Goal: Transaction & Acquisition: Purchase product/service

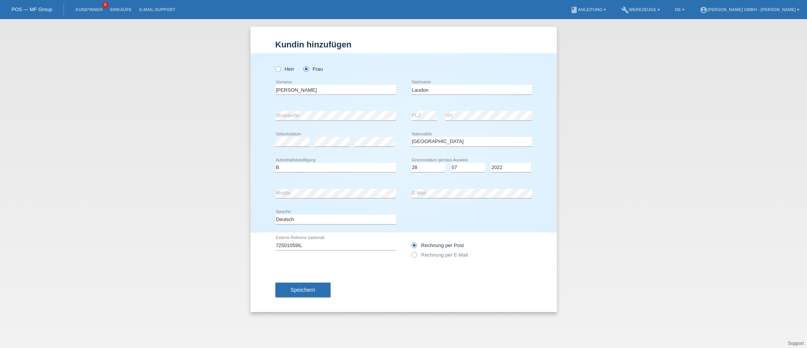
select select "AT"
select select "B"
select select "28"
select select "07"
select select "2022"
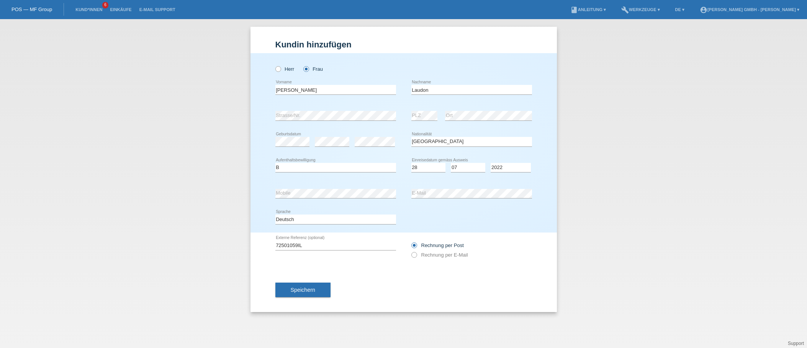
click at [421, 198] on icon at bounding box center [471, 198] width 121 height 0
click at [636, 216] on div "Kund*in hinzufügen Kunde hinzufügen Kundin hinzufügen Herr Frau Ingrid error Vo…" at bounding box center [403, 183] width 807 height 329
click at [445, 257] on label "Rechnung per E-Mail" at bounding box center [439, 255] width 57 height 6
click at [416, 257] on input "Rechnung per E-Mail" at bounding box center [413, 257] width 5 height 10
radio input "true"
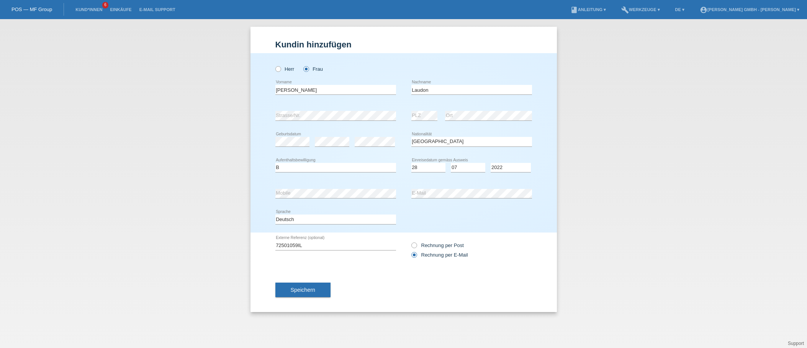
click at [507, 240] on div "Rechnung per Post Rechnung per E-Mail" at bounding box center [471, 250] width 121 height 35
click at [313, 293] on button "Speichern" at bounding box center [302, 290] width 55 height 15
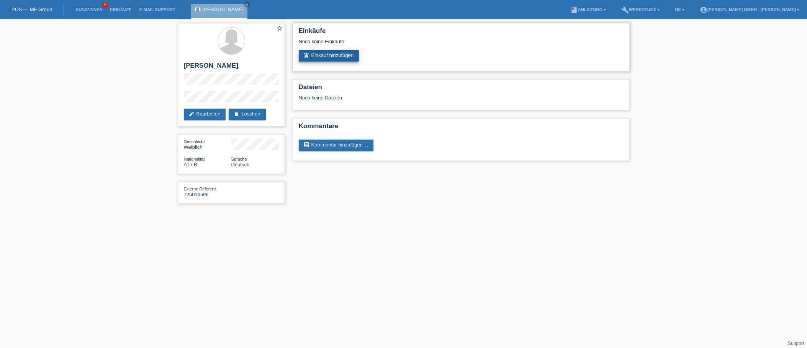
click at [337, 51] on link "add_shopping_cart Einkauf hinzufügen" at bounding box center [329, 55] width 61 height 11
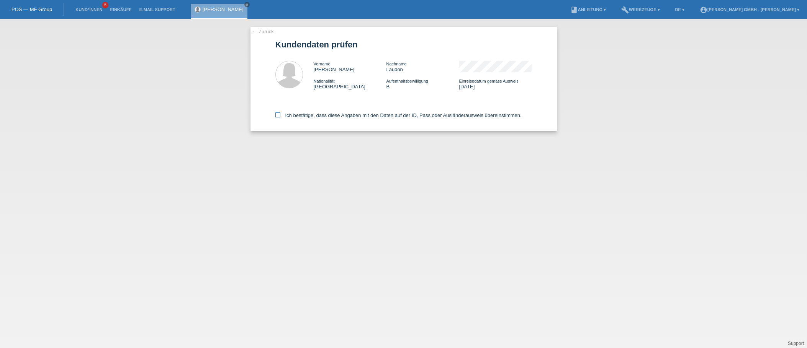
click at [311, 115] on label "Ich bestätige, dass diese Angaben mit den Daten auf der ID, Pass oder Ausländer…" at bounding box center [398, 116] width 246 height 6
click at [280, 115] on input "Ich bestätige, dass diese Angaben mit den Daten auf der ID, Pass oder Ausländer…" at bounding box center [277, 115] width 5 height 5
checkbox input "true"
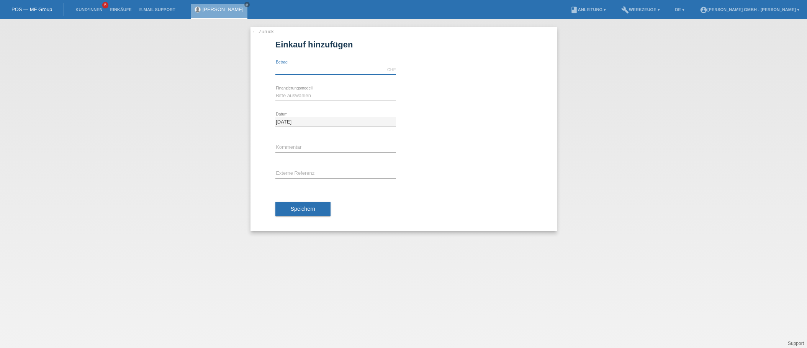
click at [291, 70] on input "text" at bounding box center [335, 70] width 121 height 10
type input "5000.00"
click at [299, 97] on select "Bitte auswählen Kauf auf Rechnung mit Teilzahlungsoption Fixe Raten" at bounding box center [335, 95] width 121 height 9
select select "198"
click at [275, 91] on select "Bitte auswählen Kauf auf Rechnung mit Teilzahlungsoption Fixe Raten" at bounding box center [335, 95] width 121 height 9
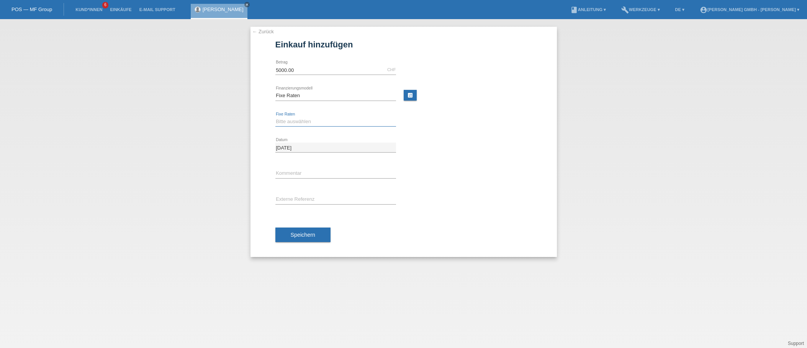
click at [290, 123] on select "Bitte auswählen 12 Raten 24 Raten" at bounding box center [335, 121] width 121 height 9
select select "532"
click at [275, 117] on select "Bitte auswählen 12 Raten 24 Raten" at bounding box center [335, 121] width 121 height 9
click at [286, 198] on input "text" at bounding box center [335, 200] width 121 height 10
paste input "72501059IL"
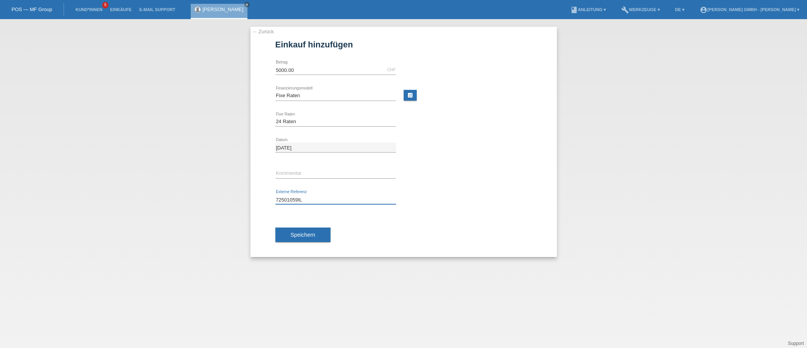
type input "72501059IL"
drag, startPoint x: 401, startPoint y: 234, endPoint x: 313, endPoint y: 233, distance: 88.1
click at [399, 234] on div "Speichern" at bounding box center [403, 235] width 257 height 44
click at [308, 236] on span "Speichern" at bounding box center [303, 235] width 25 height 6
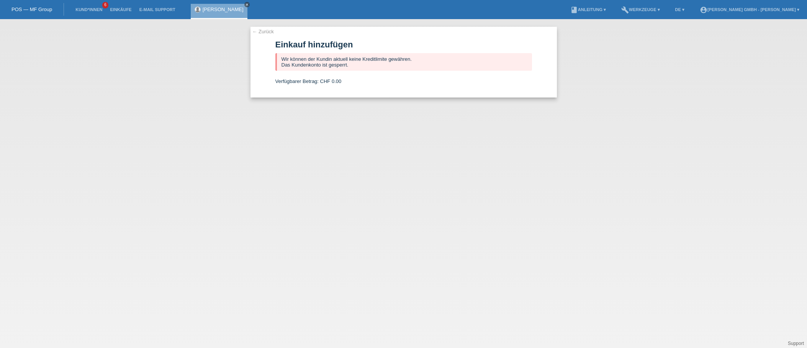
click at [245, 4] on icon "close" at bounding box center [247, 5] width 4 height 4
click at [168, 99] on div "← Zurück Einkauf hinzufügen Wir können der Kundin aktuell keine Kreditlimite ge…" at bounding box center [403, 183] width 807 height 329
click at [261, 32] on link "← Zurück" at bounding box center [262, 32] width 21 height 6
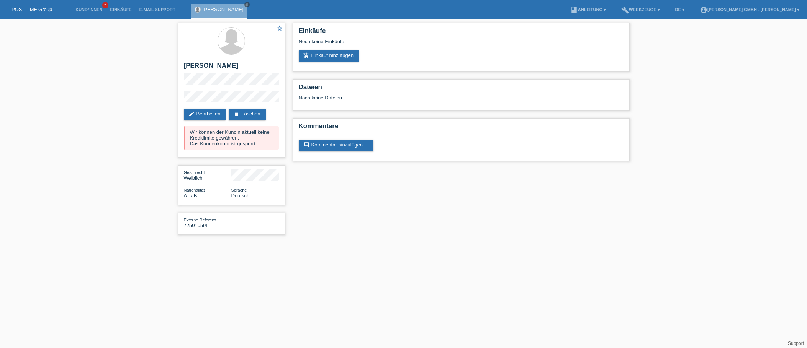
click at [245, 4] on icon "close" at bounding box center [247, 5] width 4 height 4
click at [130, 71] on div "star_border Ingrid Laudon edit Bearbeiten delete Löschen Wir können der Kundin …" at bounding box center [403, 131] width 807 height 224
click at [92, 12] on li "Kund*innen 6" at bounding box center [89, 10] width 34 height 20
click at [87, 5] on li "Kund*innen 6" at bounding box center [89, 10] width 34 height 20
click at [122, 10] on link "Einkäufe" at bounding box center [120, 9] width 29 height 5
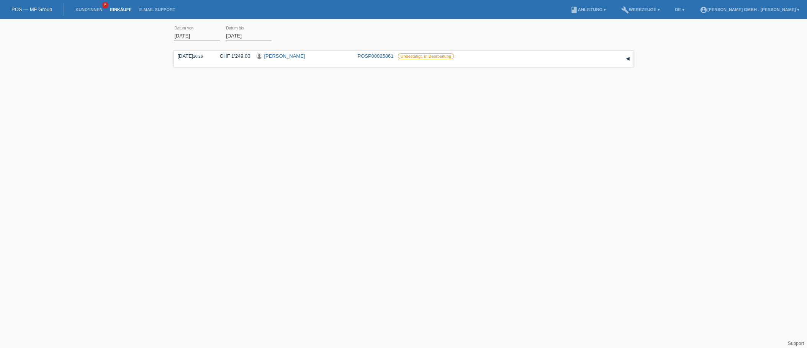
click at [88, 7] on li "Kund*innen 6" at bounding box center [89, 10] width 34 height 20
click at [89, 10] on link "Kund*innen" at bounding box center [89, 9] width 34 height 5
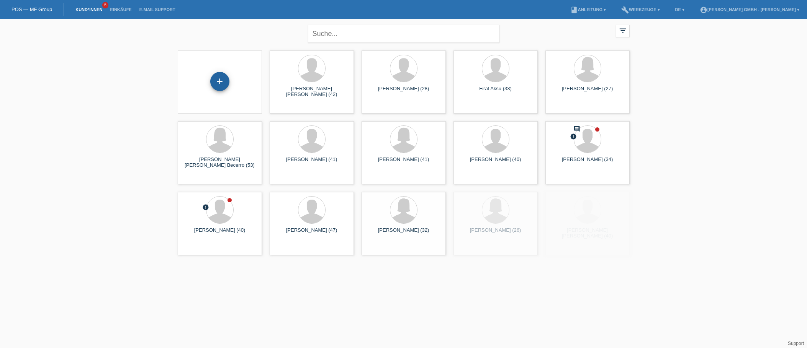
click at [227, 79] on div "+" at bounding box center [219, 81] width 19 height 19
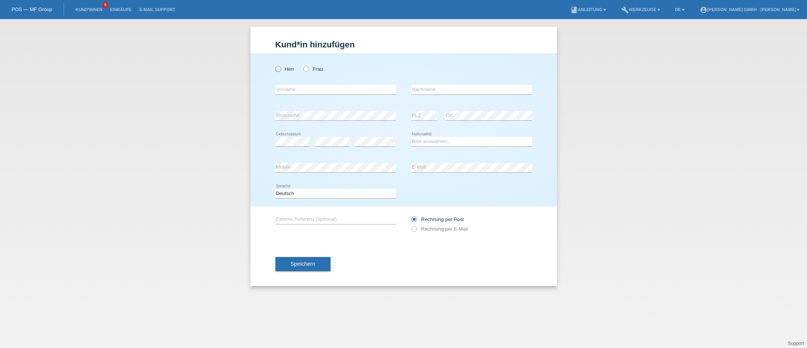
click at [289, 68] on label "Herr" at bounding box center [284, 69] width 19 height 6
click at [280, 68] on input "Herr" at bounding box center [277, 68] width 5 height 5
radio input "true"
click at [289, 92] on input "text" at bounding box center [335, 90] width 121 height 10
type input "Adrian Constantin"
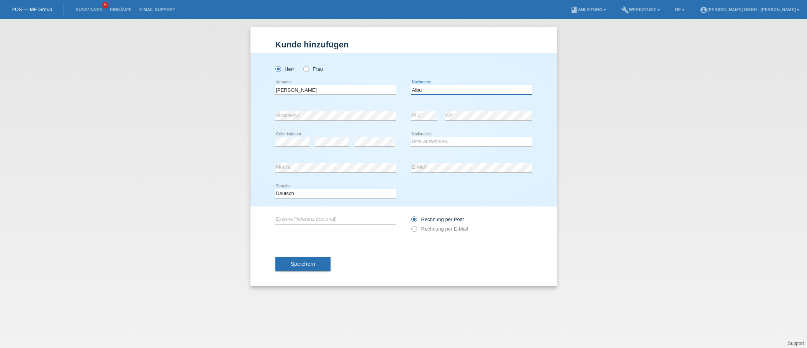
type input "Albu"
click at [370, 137] on div "error" at bounding box center [375, 142] width 40 height 26
click at [441, 142] on select "Bitte auswählen... Schweiz Deutschland Liechtenstein Österreich ------------ Af…" at bounding box center [471, 141] width 121 height 9
select select "RO"
click at [411, 137] on select "Bitte auswählen... Schweiz Deutschland Liechtenstein Österreich ------------ Af…" at bounding box center [471, 141] width 121 height 9
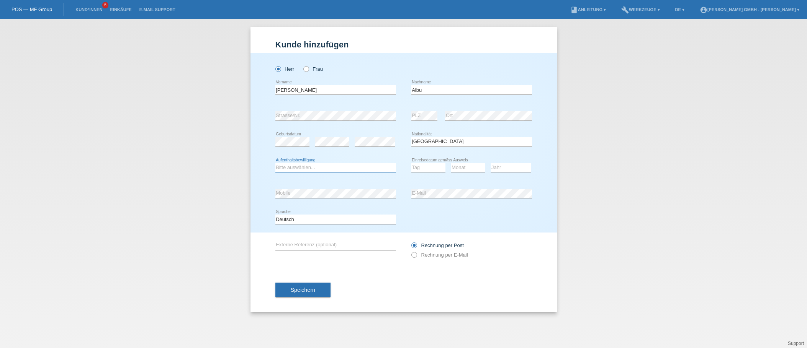
click at [317, 168] on select "Bitte auswählen... C B B - Flüchtlingsstatus Andere" at bounding box center [335, 167] width 121 height 9
select select "B"
click at [275, 163] on select "Bitte auswählen... C B B - Flüchtlingsstatus Andere" at bounding box center [335, 167] width 121 height 9
click at [211, 202] on div "Kund*in hinzufügen Kunde hinzufügen Kundin hinzufügen Herr Frau Adrian Constant…" at bounding box center [403, 183] width 807 height 329
click at [428, 207] on div "error E-Mail" at bounding box center [471, 194] width 121 height 26
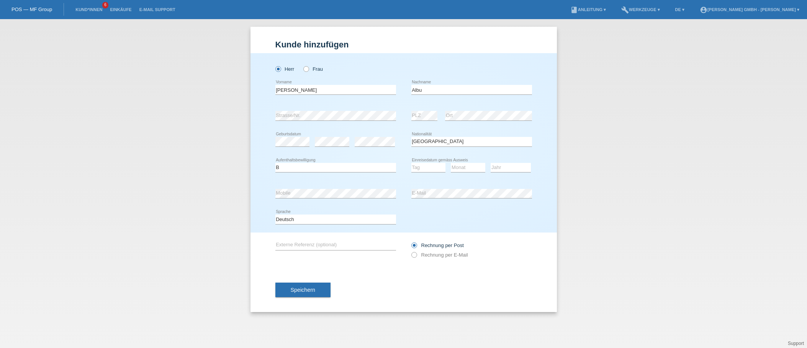
click at [415, 187] on div "error E-Mail" at bounding box center [471, 194] width 121 height 26
click at [436, 255] on label "Rechnung per E-Mail" at bounding box center [439, 255] width 57 height 6
click at [416, 255] on input "Rechnung per E-Mail" at bounding box center [413, 257] width 5 height 10
radio input "true"
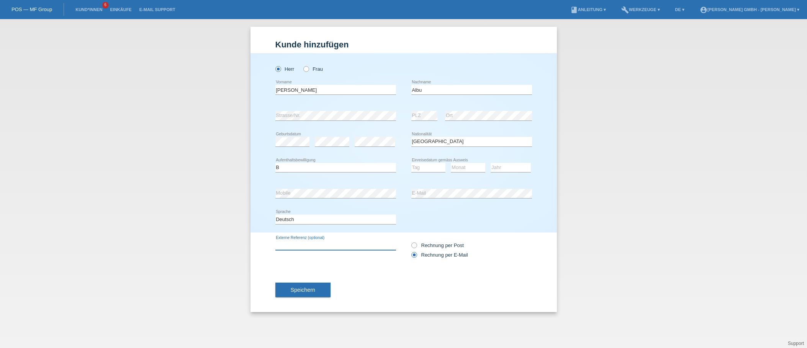
click at [304, 244] on input "text" at bounding box center [335, 246] width 121 height 10
paste input "725010587ACA"
type input "725010587ACA"
click at [421, 171] on select "Tag 01 02 03 04 05 06 07 08 09 10 11" at bounding box center [428, 167] width 34 height 9
select select "05"
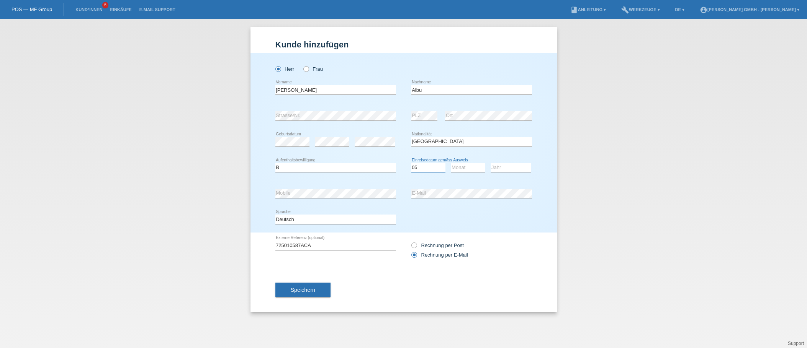
click at [411, 163] on select "Tag 01 02 03 04 05 06 07 08 09 10 11" at bounding box center [428, 167] width 34 height 9
click at [460, 162] on div "Monat 01 02 03 04 05 06 07 08 09 10 11 12 error" at bounding box center [468, 168] width 34 height 26
click at [460, 164] on select "Monat 01 02 03 04 05 06 07 08 09 10 11" at bounding box center [468, 167] width 34 height 9
select select "04"
click at [451, 163] on select "Monat 01 02 03 04 05 06 07 08 09 10 11" at bounding box center [468, 167] width 34 height 9
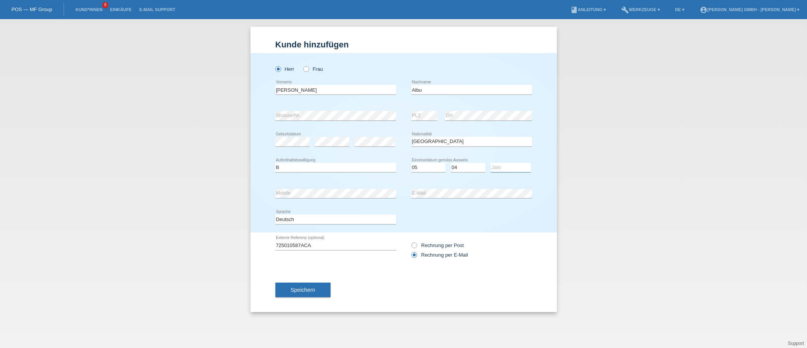
click at [504, 168] on select "Jahr 2025 2024 2023 2022 2021 2020 2019 2018 2017 2016 2015 2014 2013 2012 2011…" at bounding box center [511, 167] width 40 height 9
select select "2021"
click at [491, 163] on select "Jahr 2025 2024 2023 2022 2021 2020 2019 2018 2017 2016 2015 2014 2013 2012 2011…" at bounding box center [511, 167] width 40 height 9
drag, startPoint x: 401, startPoint y: 280, endPoint x: 330, endPoint y: 280, distance: 70.1
click at [399, 280] on div "Speichern" at bounding box center [403, 290] width 257 height 44
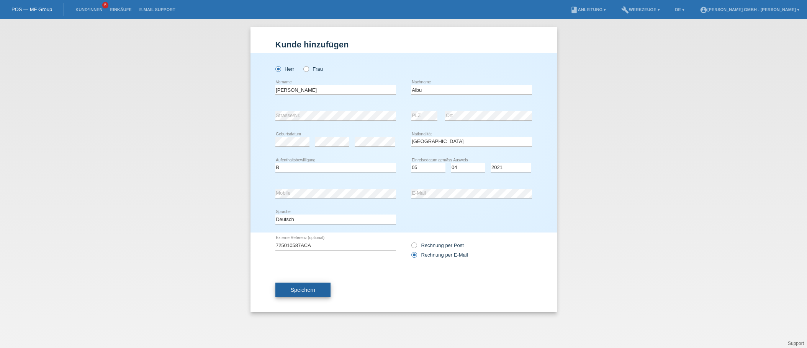
click at [306, 292] on span "Speichern" at bounding box center [303, 290] width 25 height 6
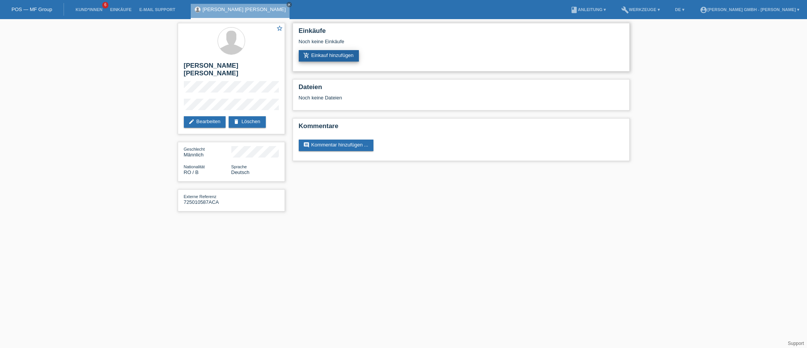
click at [344, 57] on link "add_shopping_cart Einkauf hinzufügen" at bounding box center [329, 55] width 61 height 11
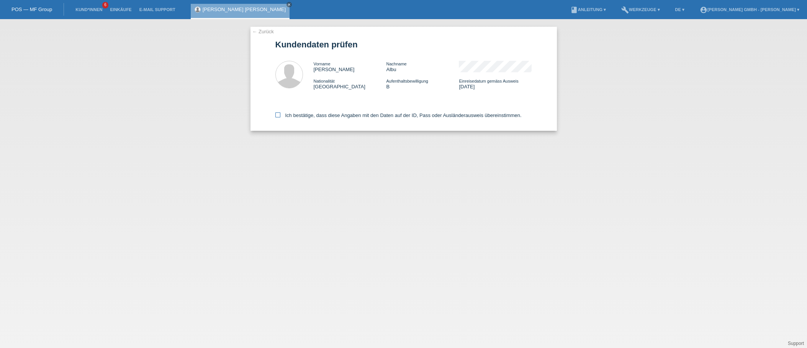
click at [301, 114] on label "Ich bestätige, dass diese Angaben mit den Daten auf der ID, Pass oder Ausländer…" at bounding box center [398, 116] width 246 height 6
click at [280, 114] on input "Ich bestätige, dass diese Angaben mit den Daten auf der ID, Pass oder Ausländer…" at bounding box center [277, 115] width 5 height 5
checkbox input "true"
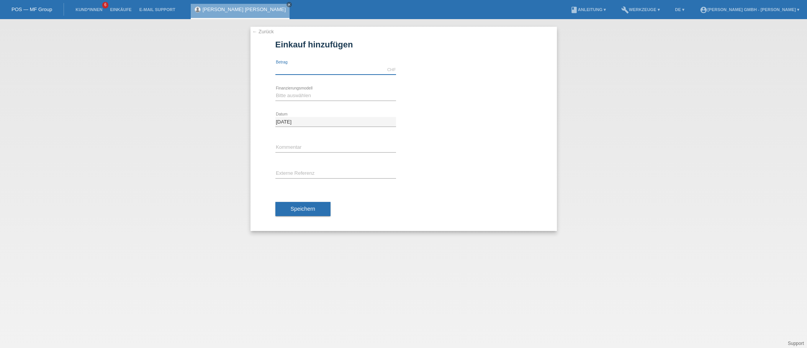
click at [295, 70] on input "text" at bounding box center [335, 70] width 121 height 10
type input "999.00"
click at [290, 95] on select "Bitte auswählen Kauf auf Rechnung mit Teilzahlungsoption Fixe Raten" at bounding box center [335, 95] width 121 height 9
select select "198"
click at [275, 91] on select "Bitte auswählen Kauf auf Rechnung mit Teilzahlungsoption Fixe Raten" at bounding box center [335, 95] width 121 height 9
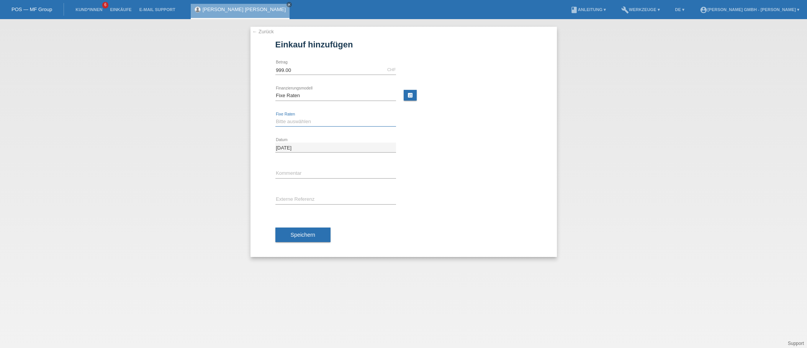
click at [299, 121] on select "Bitte auswählen 12 Raten 24 Raten" at bounding box center [335, 121] width 121 height 9
select select "532"
click at [275, 117] on select "Bitte auswählen 12 Raten 24 Raten" at bounding box center [335, 121] width 121 height 9
click at [289, 196] on input "text" at bounding box center [335, 200] width 121 height 10
click at [299, 193] on div "error Externe Referenz" at bounding box center [335, 200] width 121 height 26
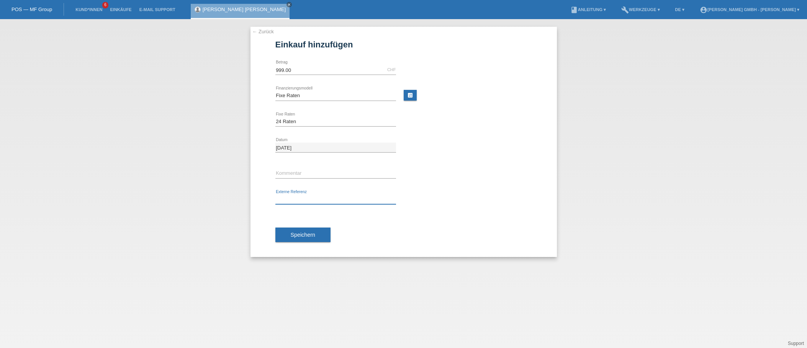
click at [291, 199] on input "text" at bounding box center [335, 200] width 121 height 10
paste input "725010587ACA"
type input "725010587ACA"
click at [404, 214] on div "Speichern" at bounding box center [403, 235] width 257 height 44
click at [310, 232] on span "Speichern" at bounding box center [303, 235] width 25 height 6
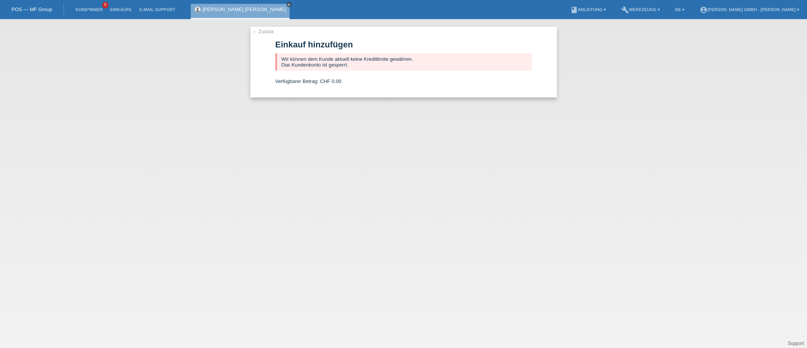
click at [287, 4] on icon "close" at bounding box center [289, 5] width 4 height 4
click at [93, 7] on link "Kund*innen" at bounding box center [89, 9] width 34 height 5
